Goal: Task Accomplishment & Management: Manage account settings

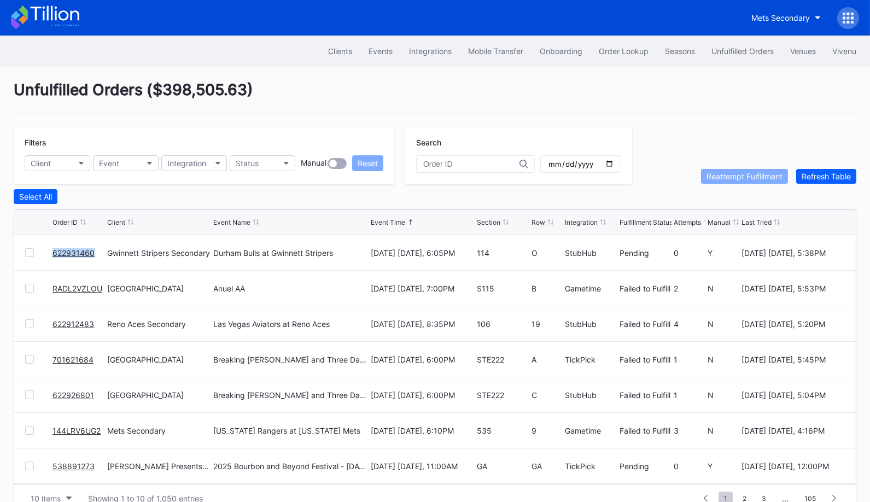
click at [71, 285] on link "RADL2VZLOU" at bounding box center [77, 288] width 50 height 9
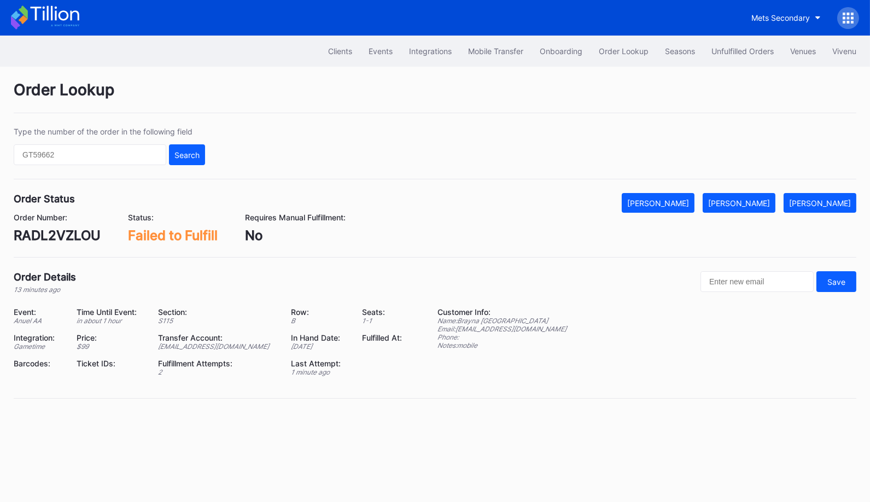
click at [77, 236] on div "RADL2VZLOU" at bounding box center [57, 235] width 87 height 16
copy div "RADL2VZLOU"
click at [766, 203] on div "[PERSON_NAME]" at bounding box center [739, 202] width 62 height 9
copy div "RADL2VZLOU"
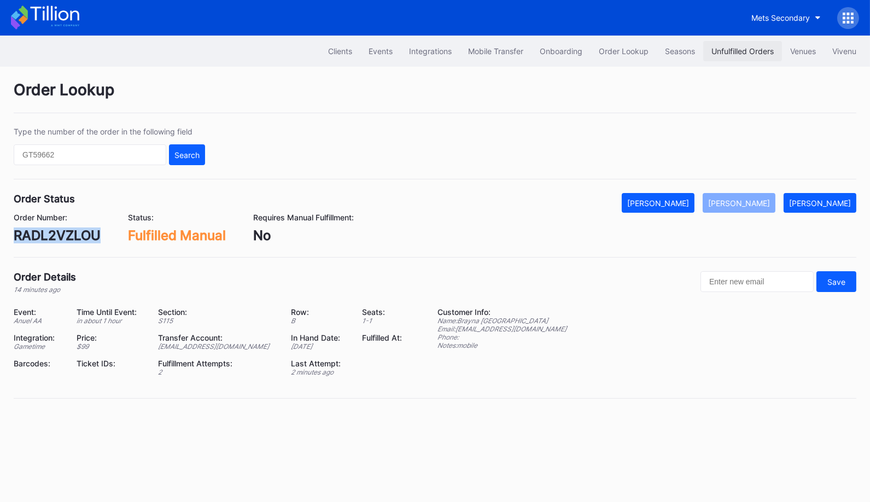
click at [738, 48] on div "Unfulfilled Orders" at bounding box center [742, 50] width 62 height 9
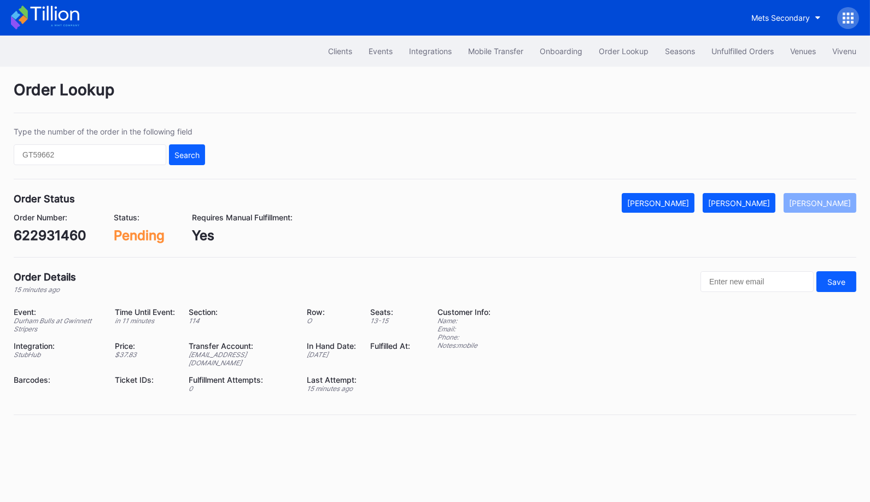
click at [66, 234] on div "622931460" at bounding box center [50, 235] width 73 height 16
copy div "622931460"
click at [760, 196] on button "[PERSON_NAME]" at bounding box center [739, 203] width 73 height 20
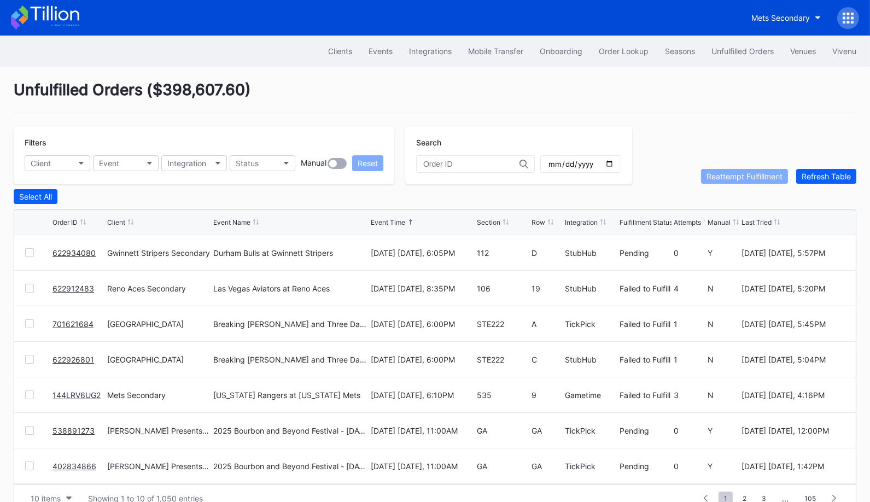
click at [85, 248] on link "622934080" at bounding box center [73, 252] width 43 height 9
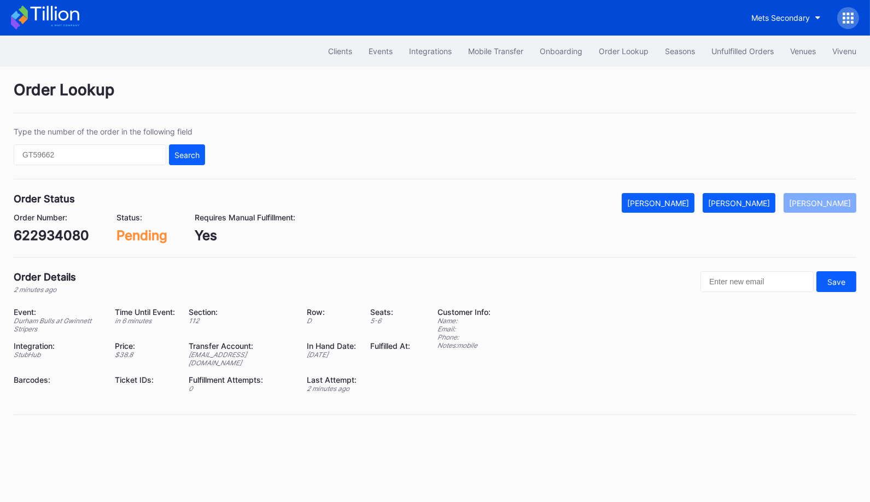
click at [62, 229] on div "622934080" at bounding box center [51, 235] width 75 height 16
copy div "622934080"
click at [770, 198] on div "[PERSON_NAME]" at bounding box center [739, 202] width 62 height 9
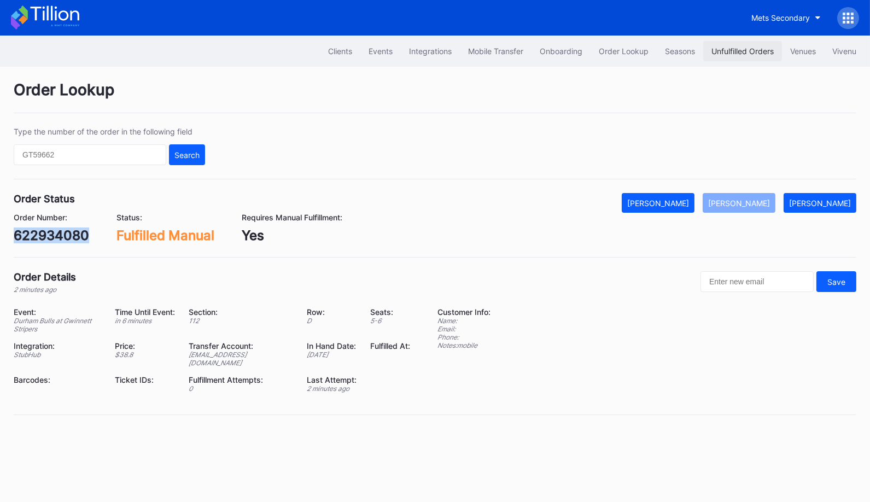
click at [729, 54] on div "Unfulfilled Orders" at bounding box center [742, 50] width 62 height 9
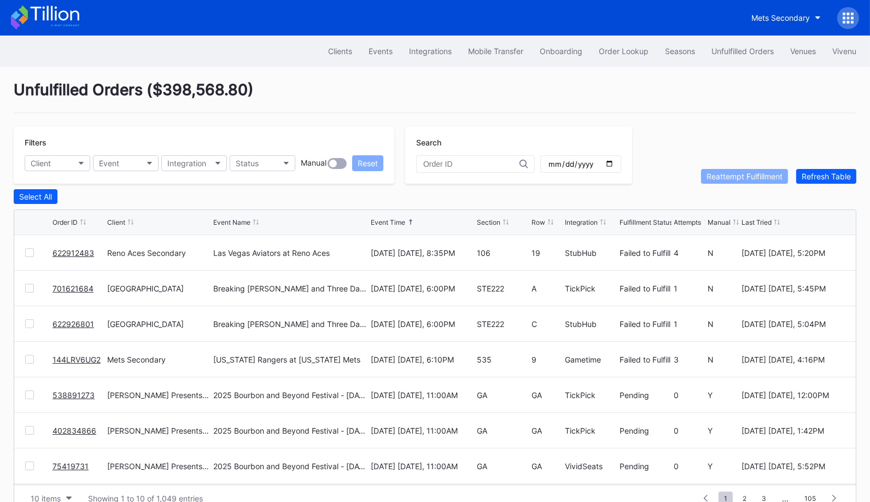
click at [73, 248] on link "622912483" at bounding box center [73, 252] width 42 height 9
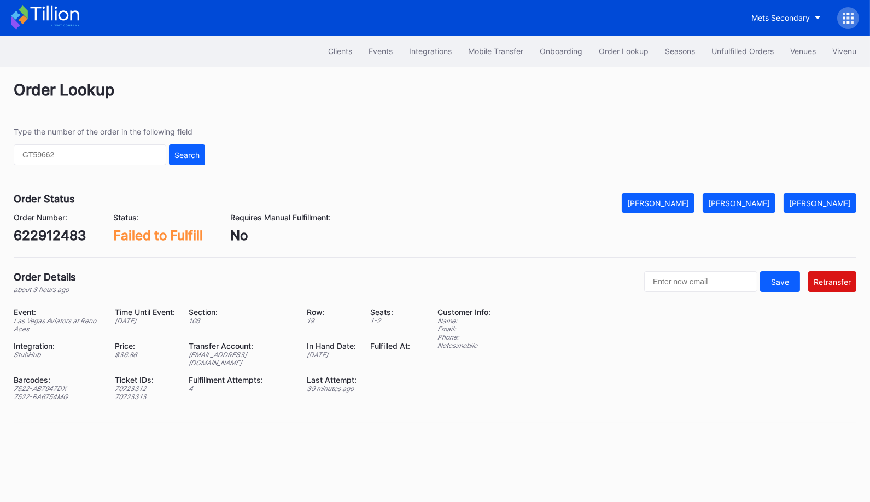
click at [55, 236] on div "622912483" at bounding box center [50, 235] width 72 height 16
copy div "622912483"
click at [770, 203] on div "[PERSON_NAME]" at bounding box center [739, 202] width 62 height 9
click at [719, 52] on div "Unfulfilled Orders" at bounding box center [742, 50] width 62 height 9
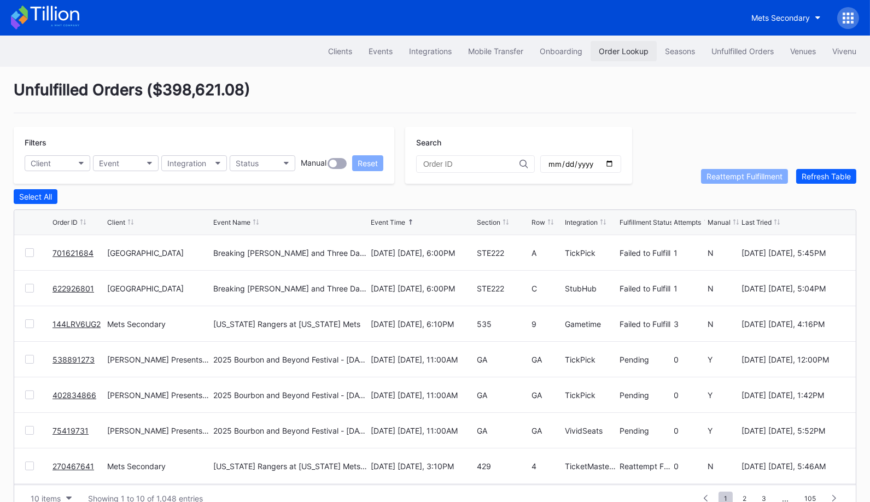
click at [626, 49] on div "Order Lookup" at bounding box center [624, 50] width 50 height 9
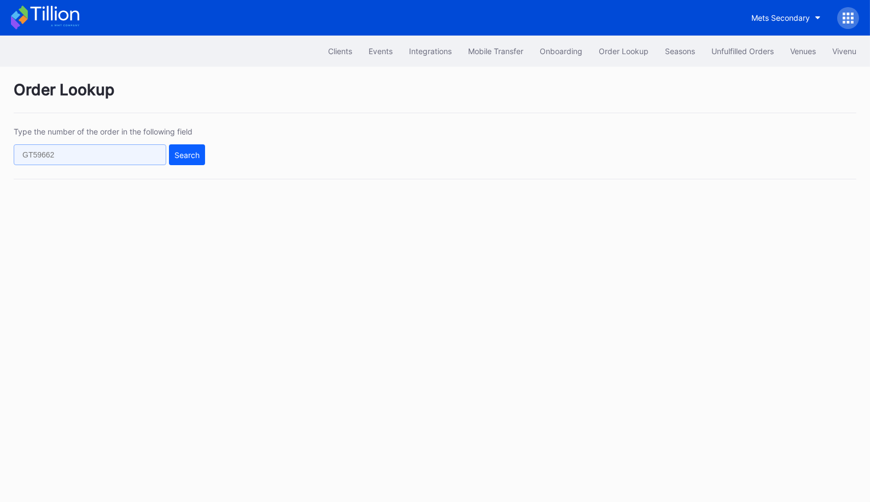
click at [148, 155] on input "text" at bounding box center [90, 154] width 153 height 21
paste input "622931460"
click at [189, 157] on div "Search" at bounding box center [186, 154] width 25 height 9
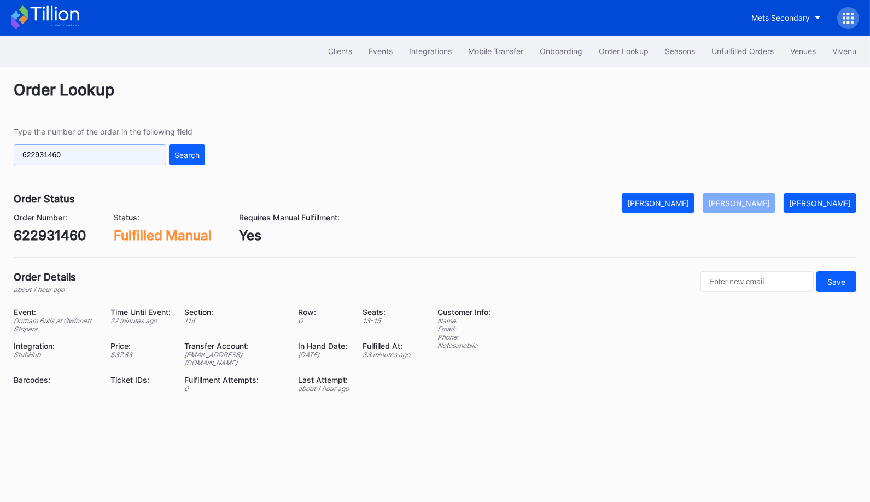
click at [138, 151] on input "622931460" at bounding box center [90, 154] width 153 height 21
paste input "791266"
type input "622791266"
click at [209, 156] on div "Type the number of the order in the following field 622791266 Search" at bounding box center [435, 153] width 843 height 52
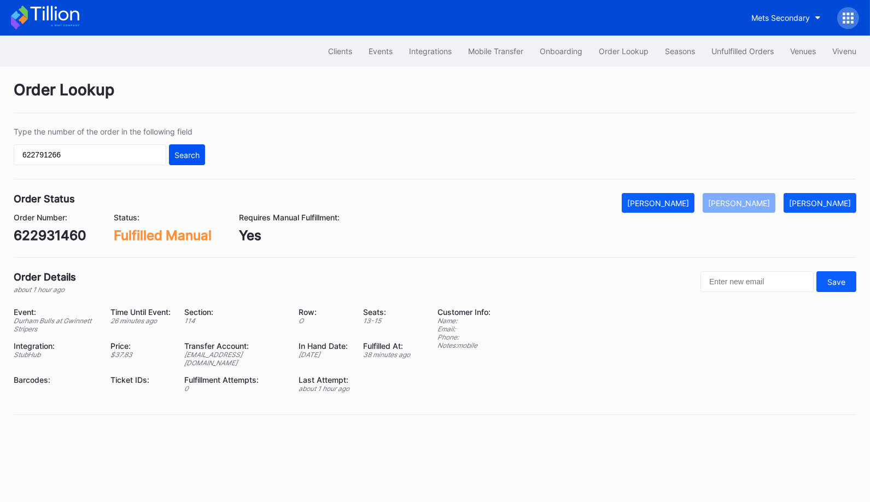
click at [195, 156] on div "Search" at bounding box center [186, 154] width 25 height 9
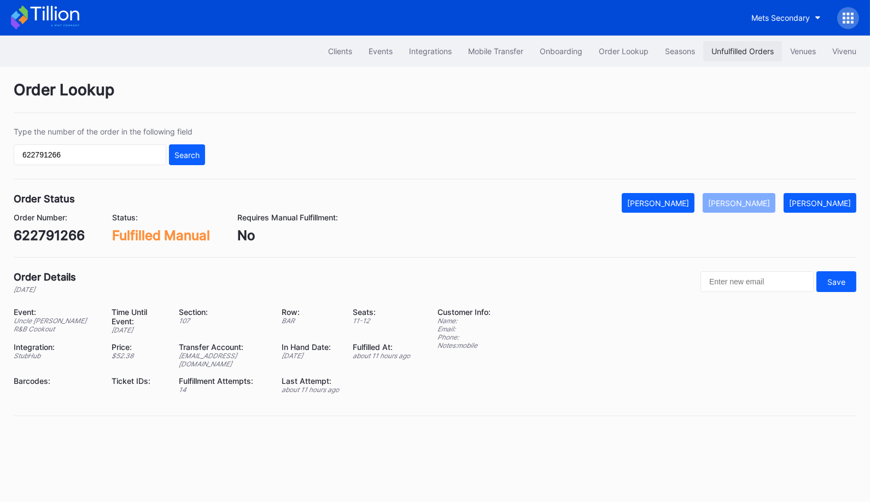
click at [731, 51] on div "Unfulfilled Orders" at bounding box center [742, 50] width 62 height 9
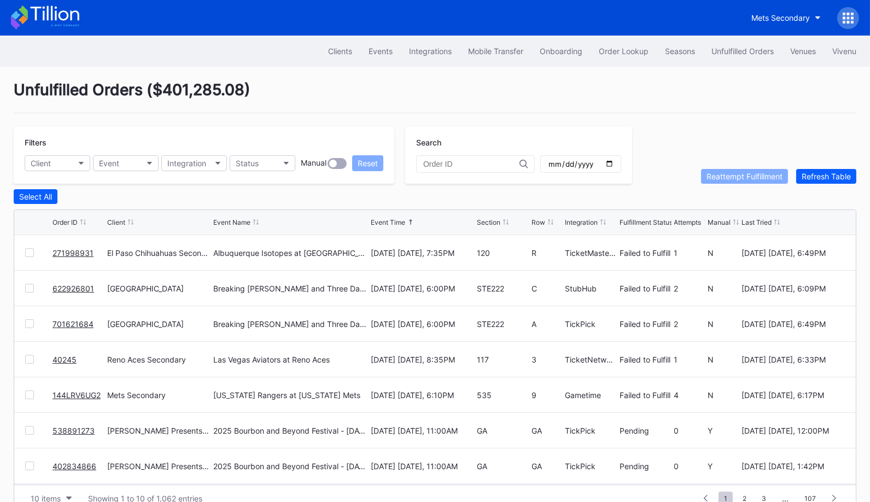
click at [24, 249] on div "271998931 El Paso Chihuahuas Secondary Albuquerque Isotopes at El Paso Chihuahu…" at bounding box center [435, 253] width 842 height 36
click at [25, 249] on div at bounding box center [29, 252] width 9 height 9
click at [739, 177] on div "Reattempt Fulfillment" at bounding box center [744, 176] width 76 height 9
click at [457, 92] on div "Unfulfilled Orders ( $401,543.52 )" at bounding box center [435, 96] width 843 height 33
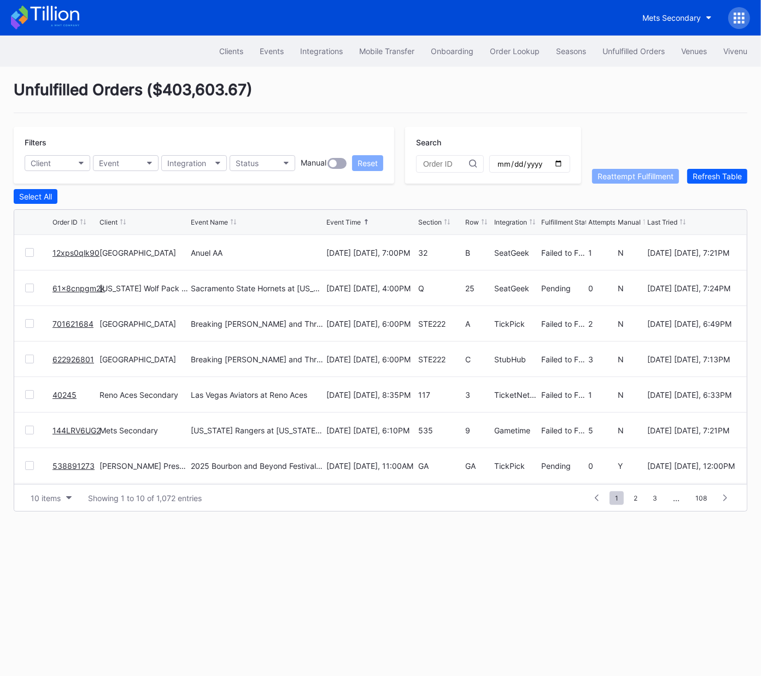
click at [75, 253] on link "12xps0qlk90" at bounding box center [75, 252] width 47 height 9
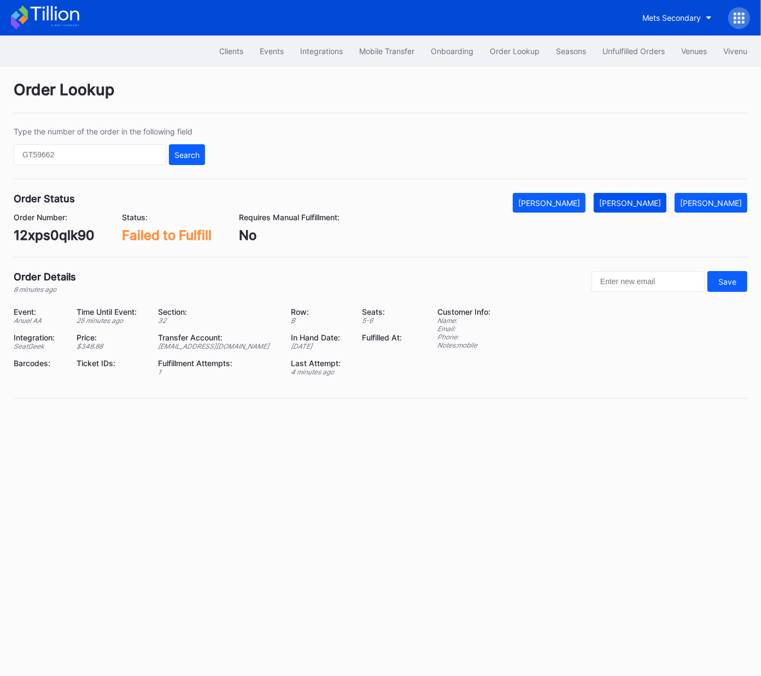
click at [656, 200] on div "[PERSON_NAME]" at bounding box center [630, 202] width 62 height 9
click at [619, 52] on div "Unfulfilled Orders" at bounding box center [634, 50] width 62 height 9
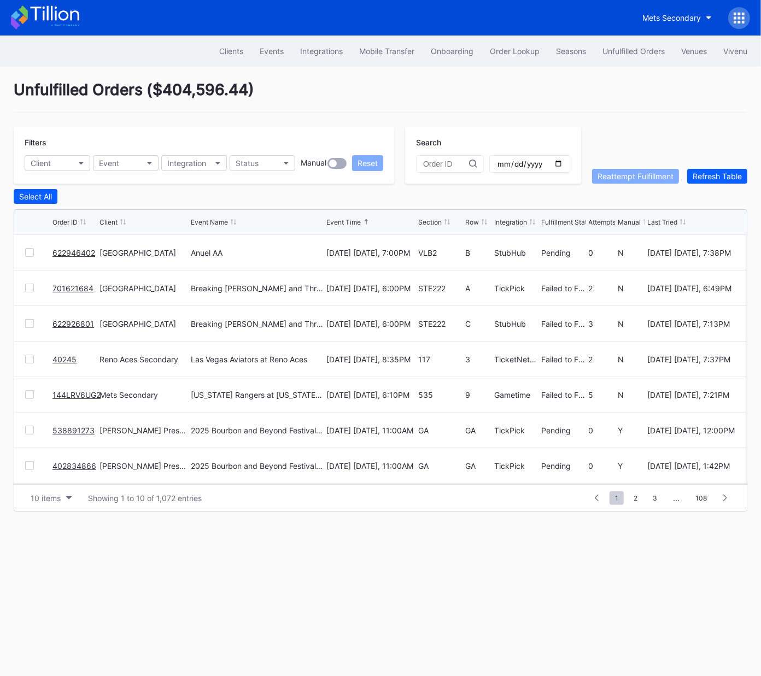
click at [59, 254] on link "622946402" at bounding box center [73, 252] width 43 height 9
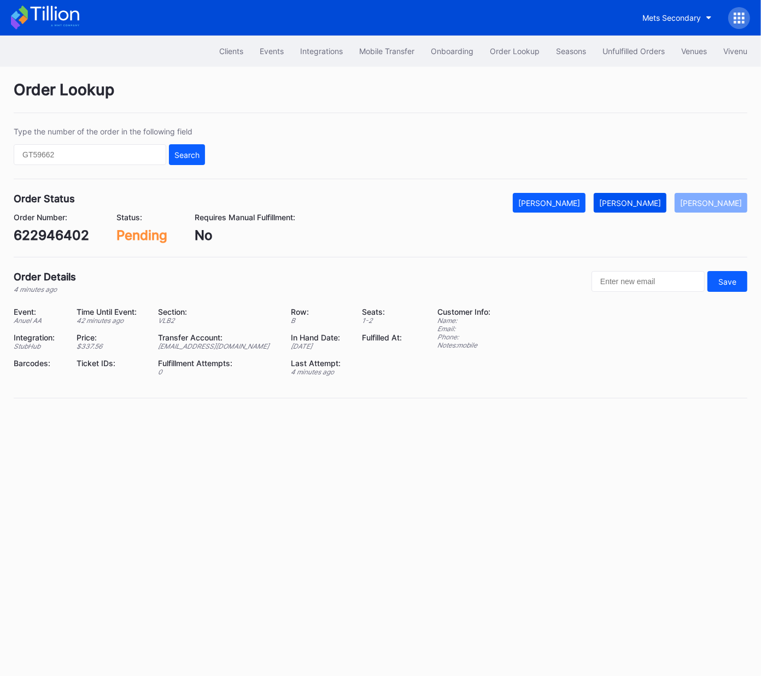
click at [657, 203] on div "Mark Fulfilled" at bounding box center [630, 202] width 62 height 9
